Goal: Task Accomplishment & Management: Manage account settings

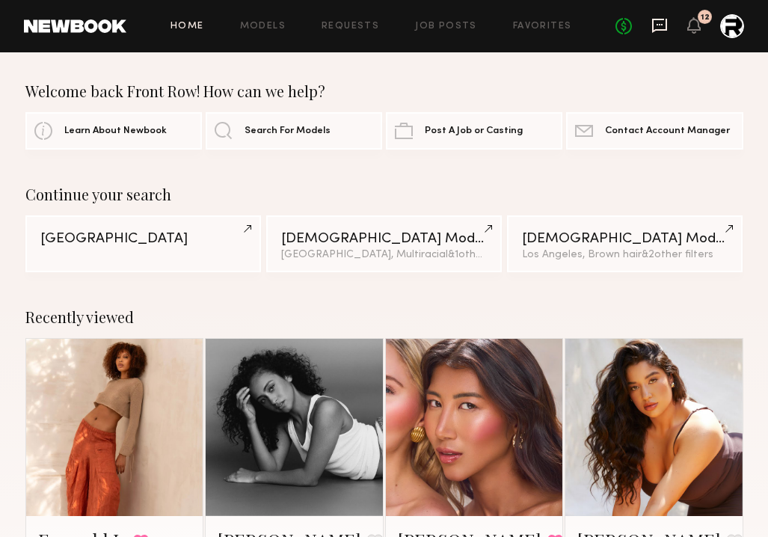
click at [654, 21] on icon at bounding box center [659, 25] width 16 height 16
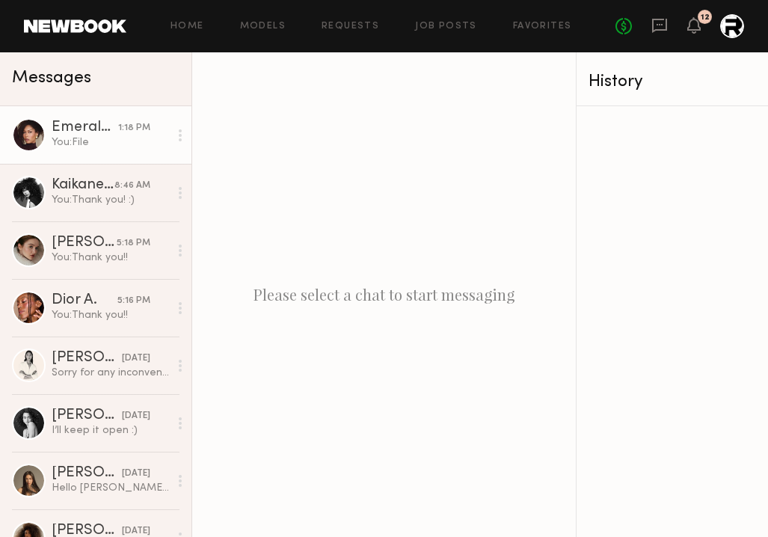
click at [91, 143] on div "You: File" at bounding box center [110, 142] width 117 height 14
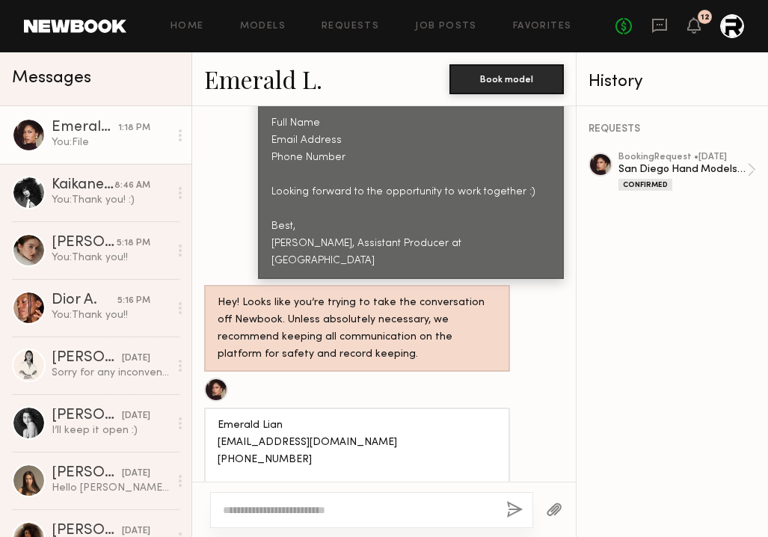
scroll to position [3557, 0]
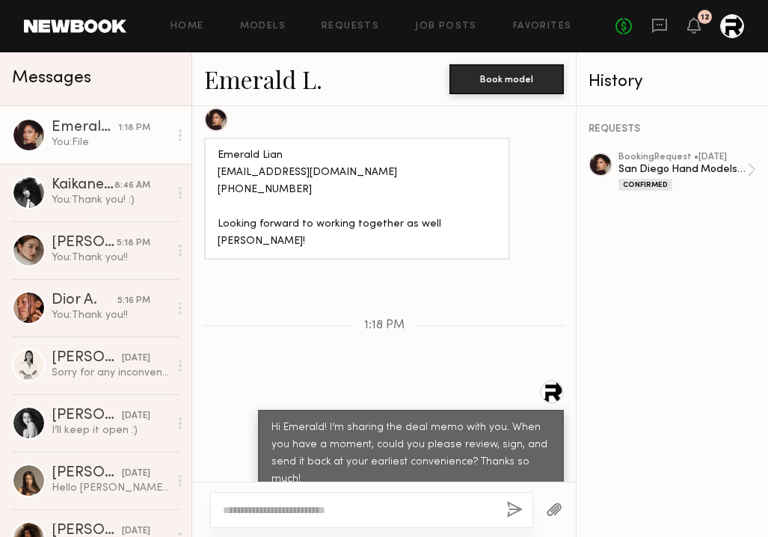
click at [732, 33] on div at bounding box center [732, 26] width 24 height 24
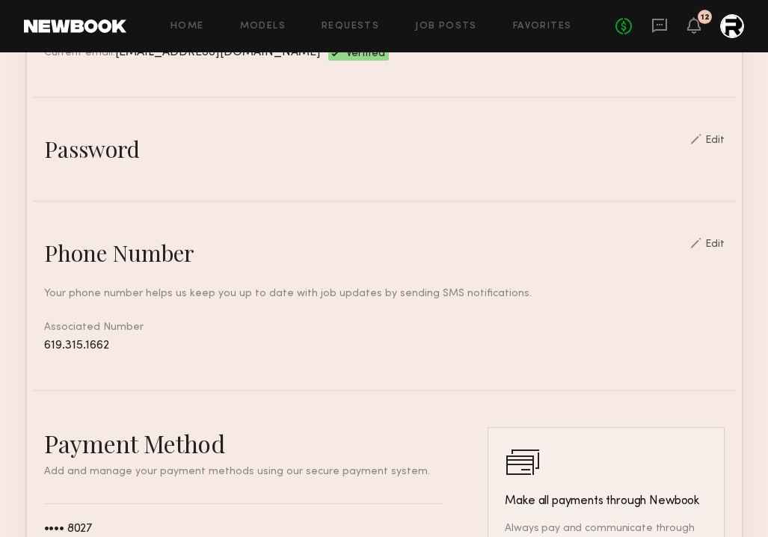
scroll to position [485, 0]
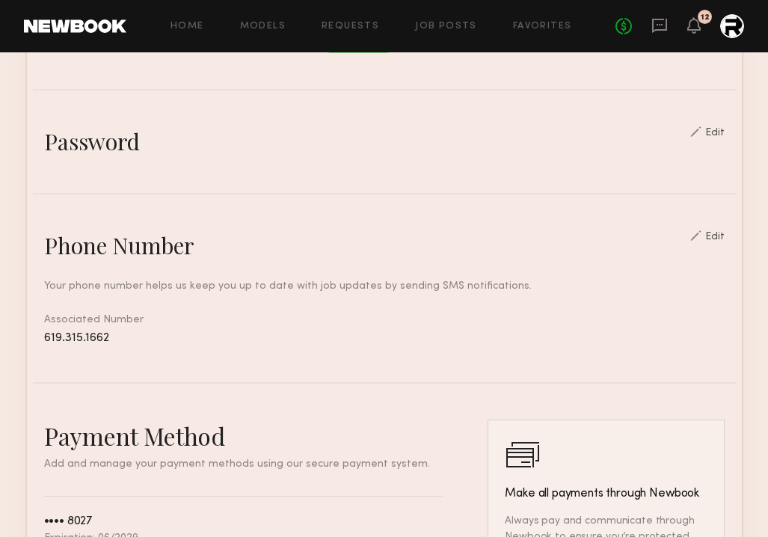
click at [716, 232] on div "Edit" at bounding box center [714, 237] width 19 height 10
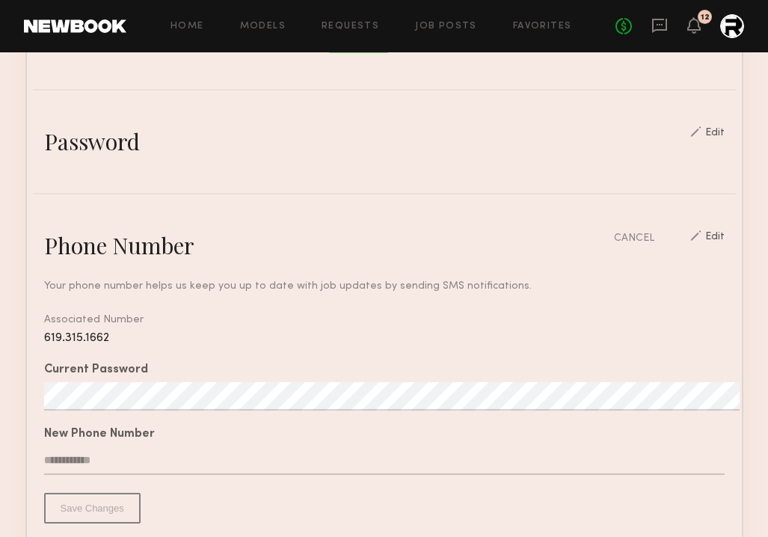
click at [136, 455] on input "text" at bounding box center [384, 460] width 681 height 28
paste input "**********"
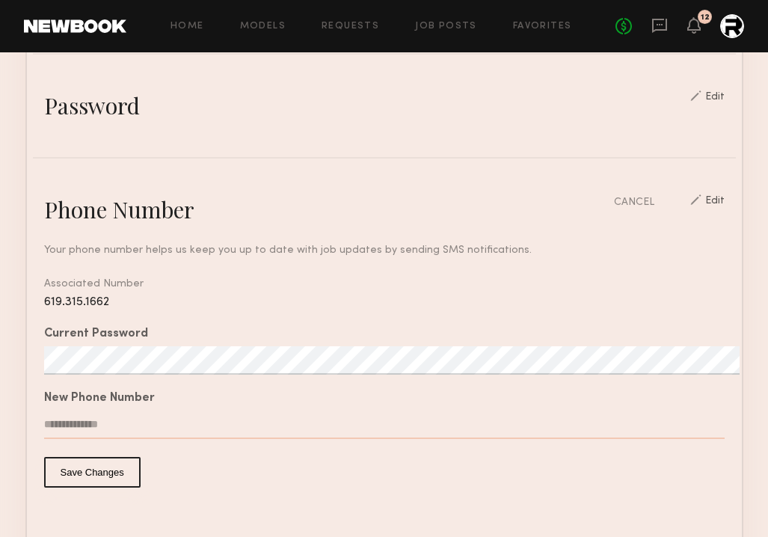
scroll to position [535, 0]
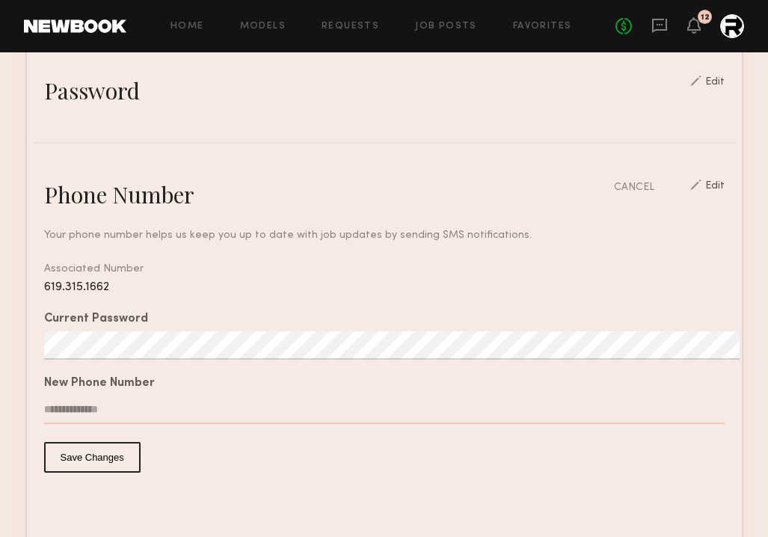
click at [96, 467] on button "Save Changes" at bounding box center [92, 457] width 96 height 31
click at [90, 460] on button "Save Changes" at bounding box center [92, 457] width 96 height 31
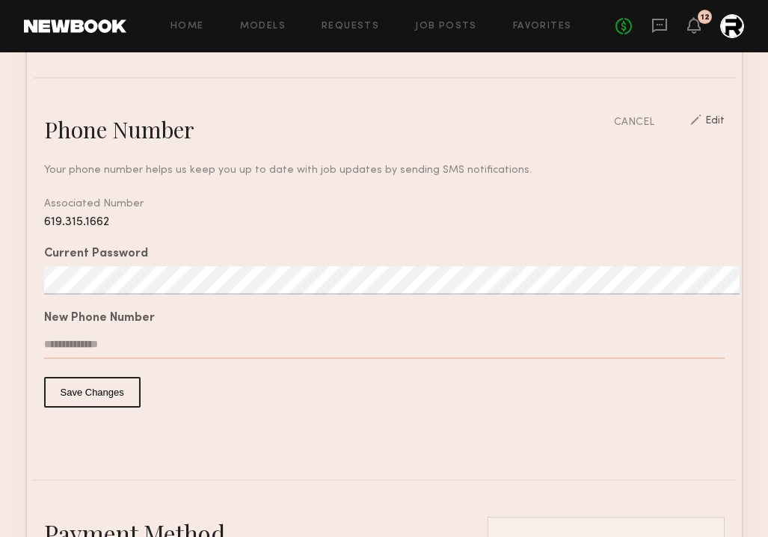
scroll to position [606, 0]
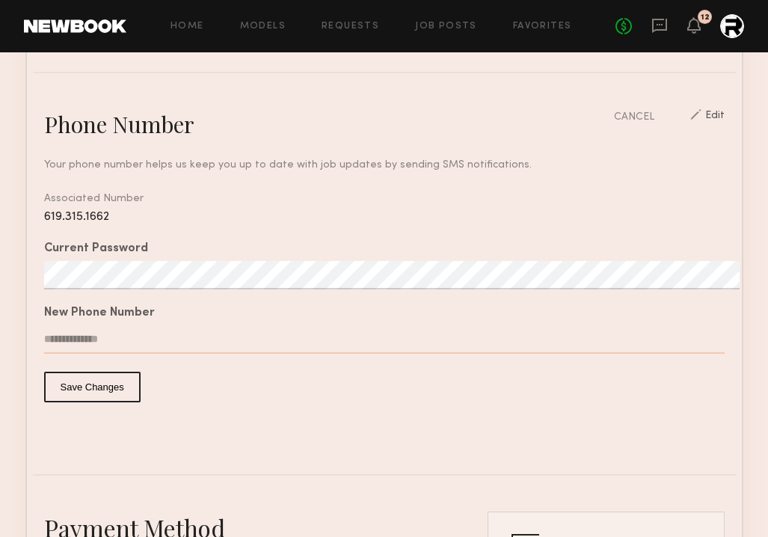
click at [111, 335] on input "**********" at bounding box center [384, 339] width 681 height 28
click at [104, 348] on input "**********" at bounding box center [384, 339] width 681 height 28
click at [116, 340] on input "**********" at bounding box center [384, 339] width 681 height 28
type input "**********"
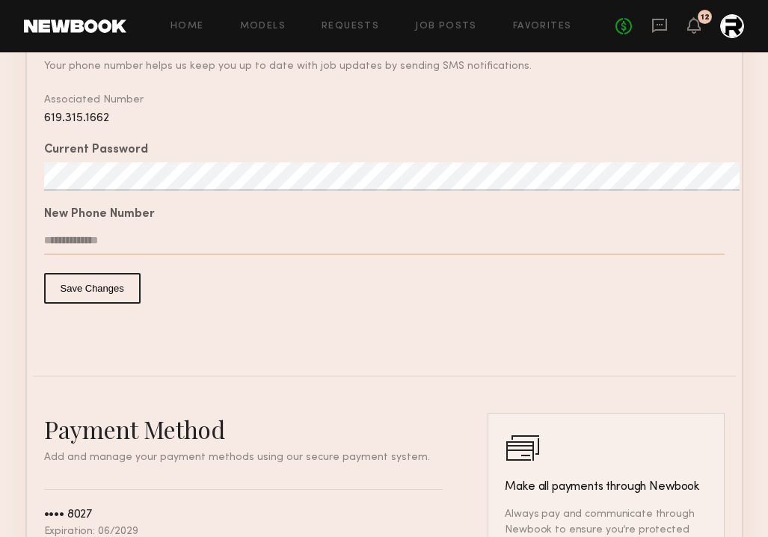
scroll to position [1037, 0]
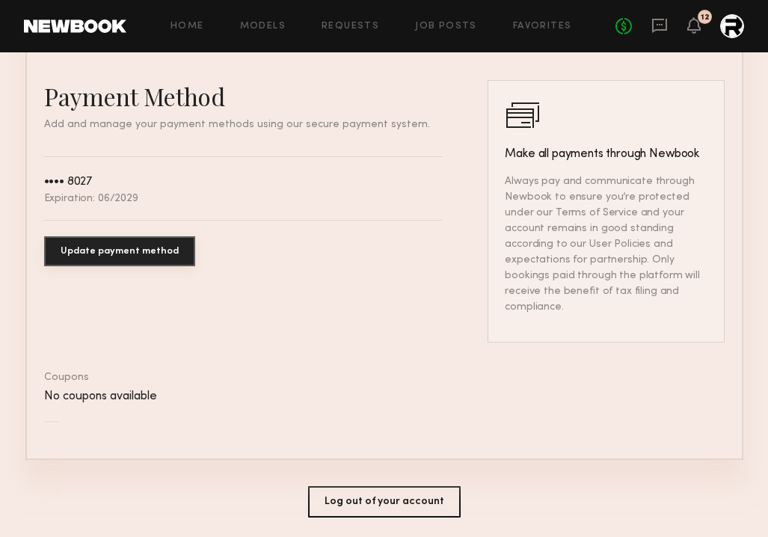
click at [678, 27] on div "No fees up to $5,000 12" at bounding box center [679, 26] width 129 height 24
click at [701, 27] on div "No fees up to $5,000 12" at bounding box center [679, 26] width 129 height 24
click at [698, 17] on div "12" at bounding box center [705, 17] width 14 height 14
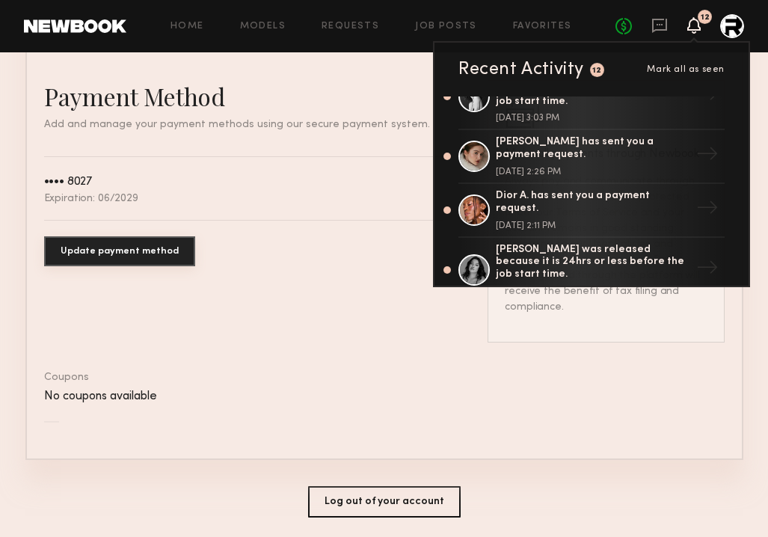
scroll to position [0, 0]
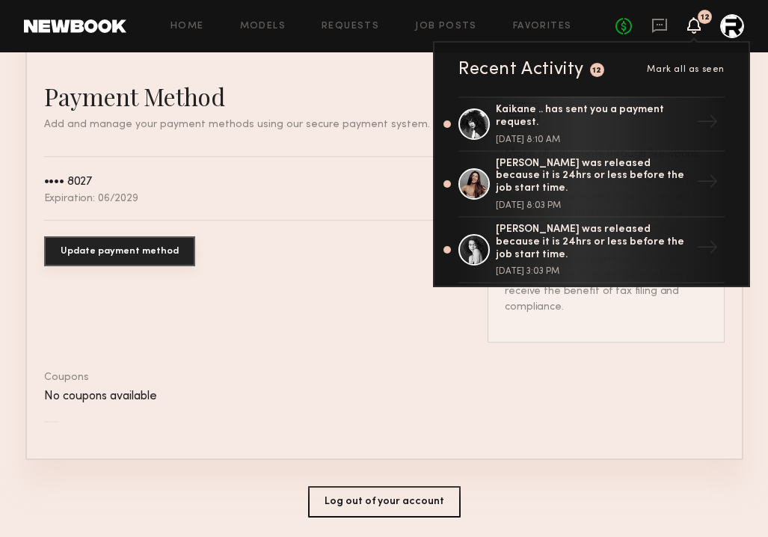
click at [383, 22] on div "Home Models Requests Job Posts Favorites Sign Out" at bounding box center [370, 27] width 489 height 10
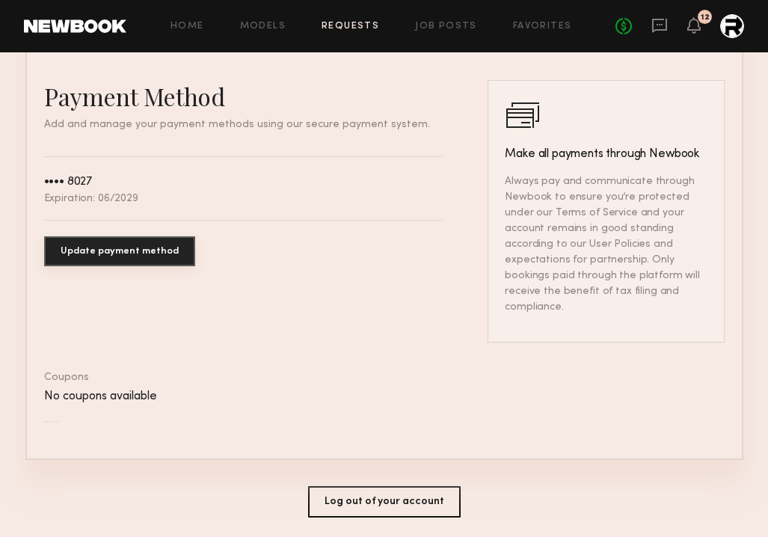
click at [350, 22] on link "Requests" at bounding box center [351, 27] width 58 height 10
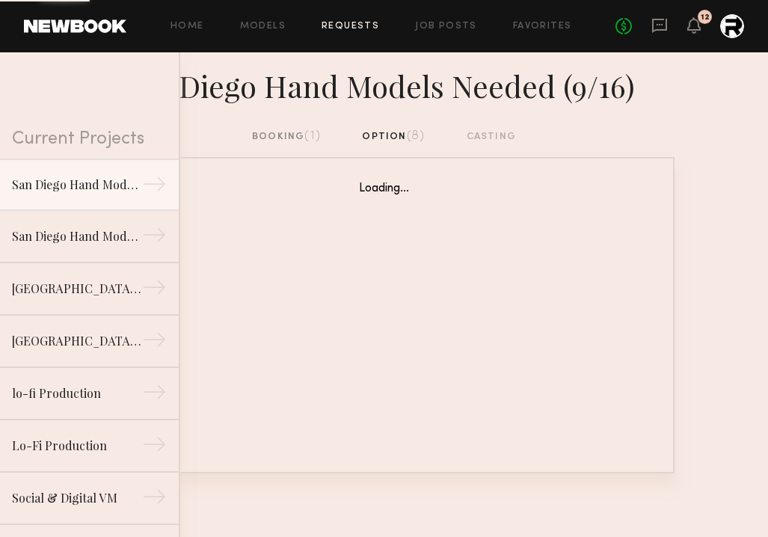
click at [283, 141] on div "booking (1)" at bounding box center [286, 137] width 69 height 16
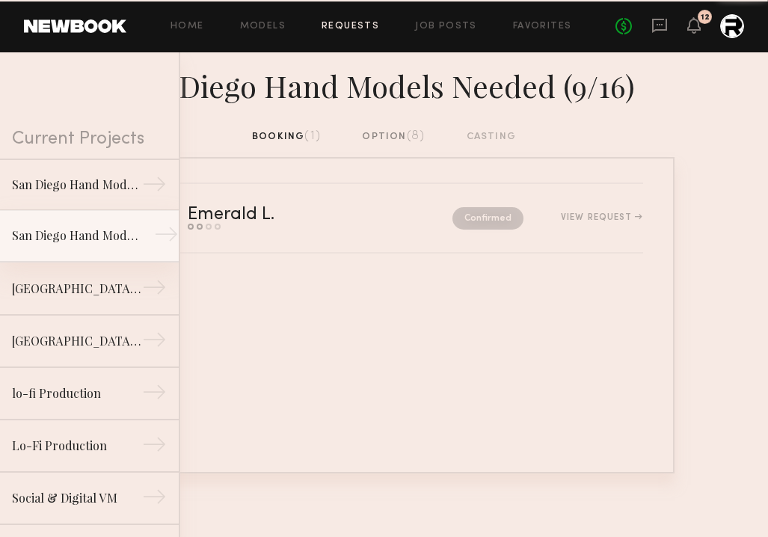
click at [90, 227] on div "San Diego Hand Models Needed (9/4)" at bounding box center [77, 236] width 130 height 18
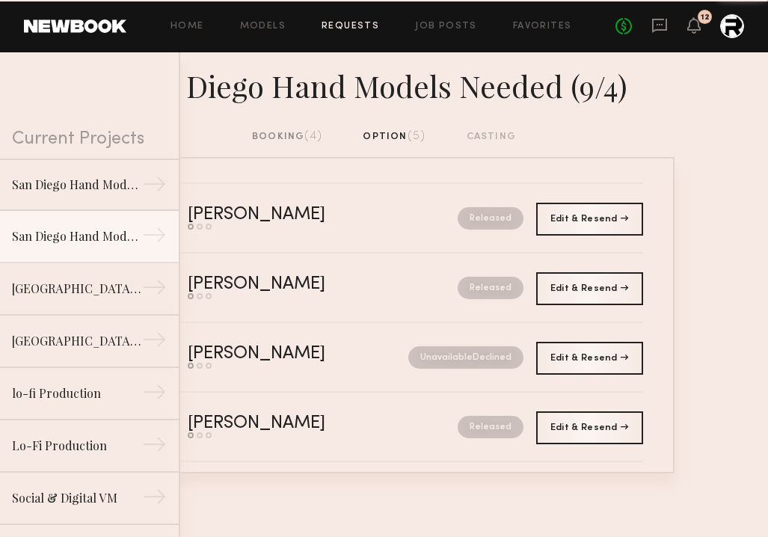
click at [297, 135] on div "booking (4)" at bounding box center [287, 137] width 70 height 16
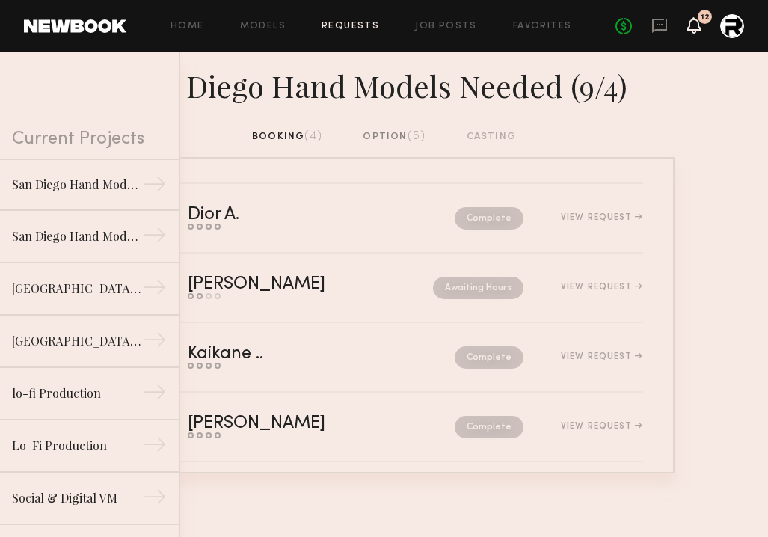
click at [698, 31] on icon at bounding box center [693, 25] width 13 height 16
